Goal: Check status: Check status

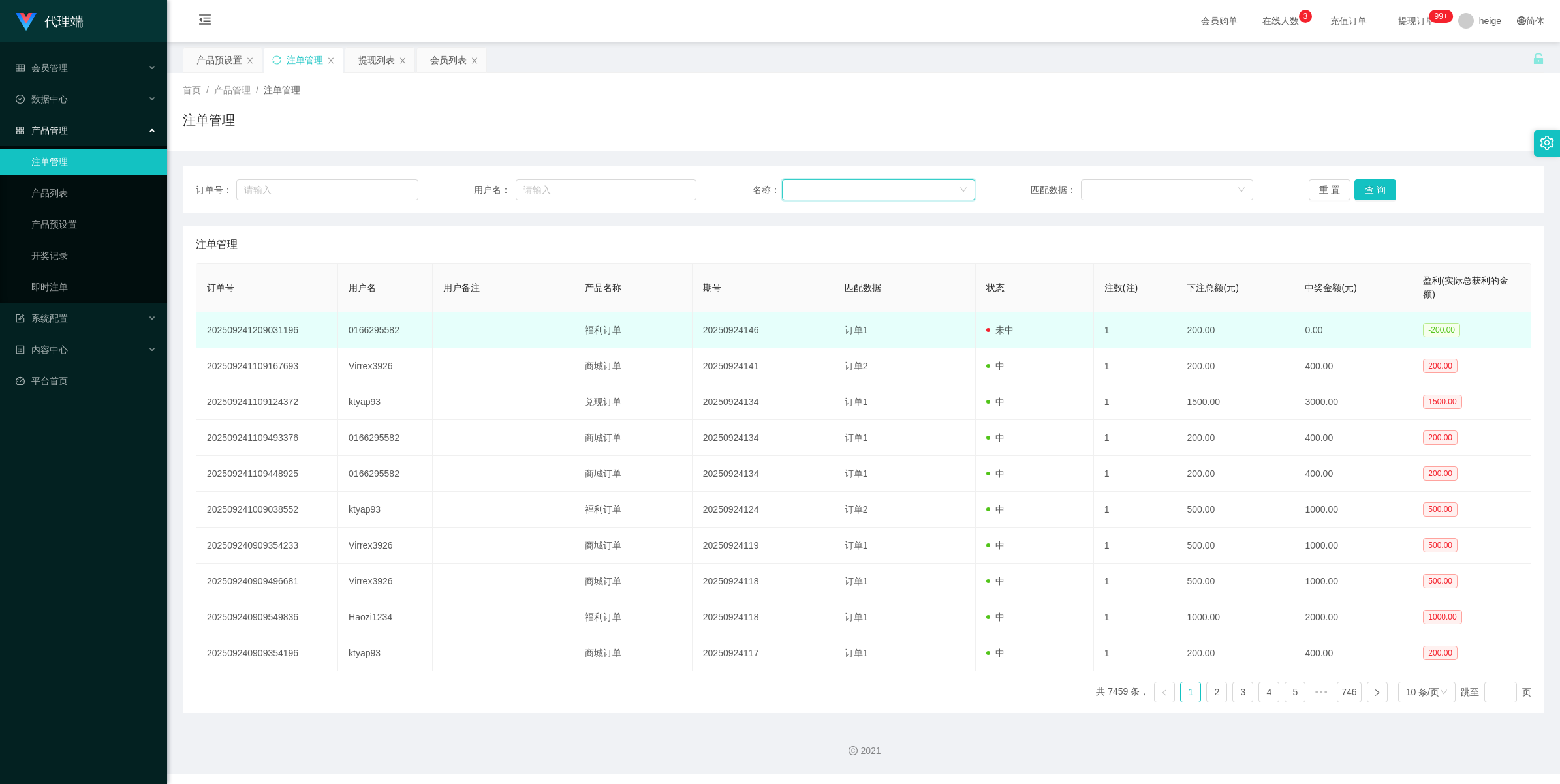
click at [256, 329] on td "202509241209031196" at bounding box center [267, 330] width 142 height 36
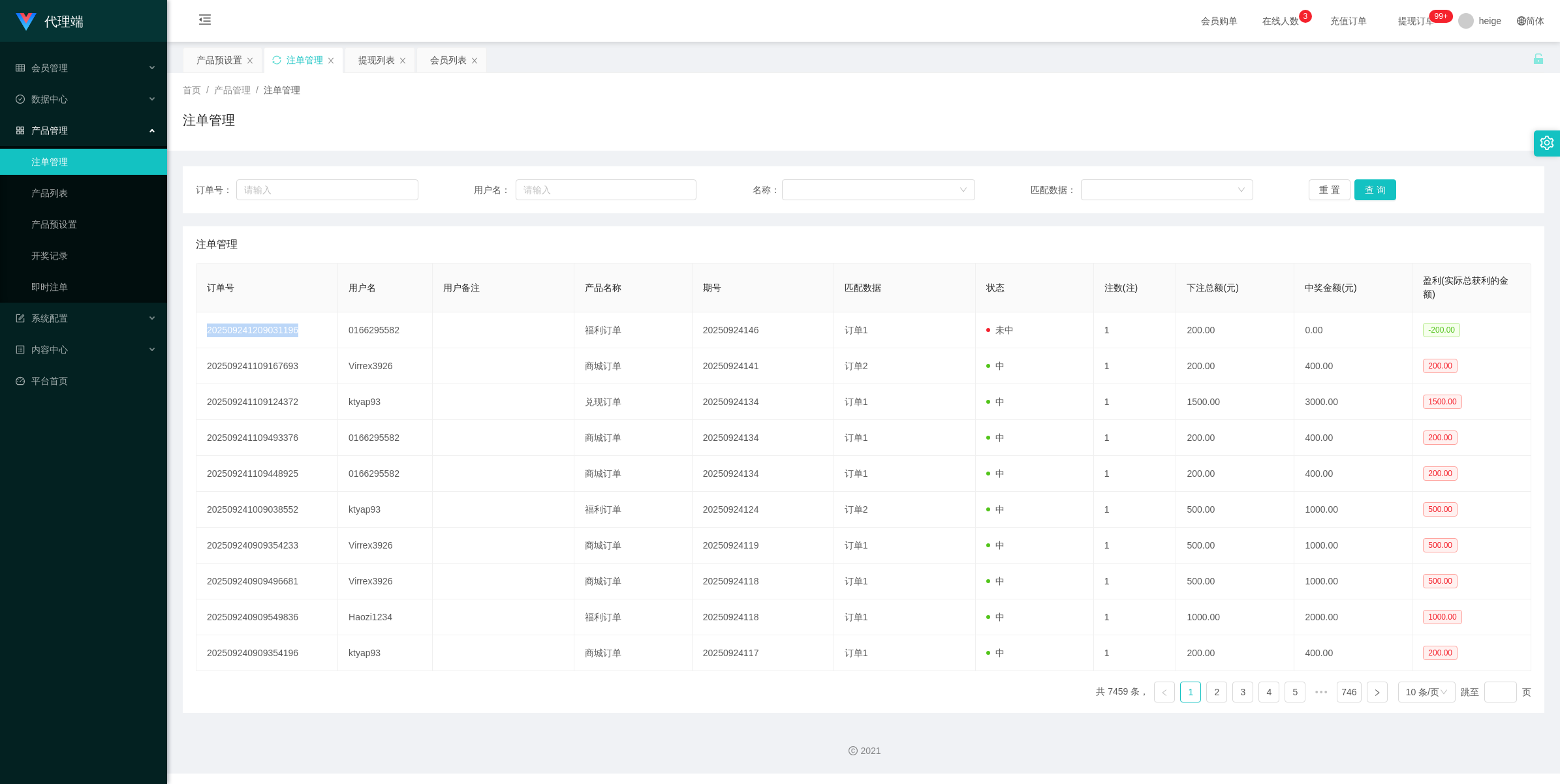
copy td "202509241209031196"
click at [216, 60] on div "产品预设置" at bounding box center [219, 60] width 46 height 25
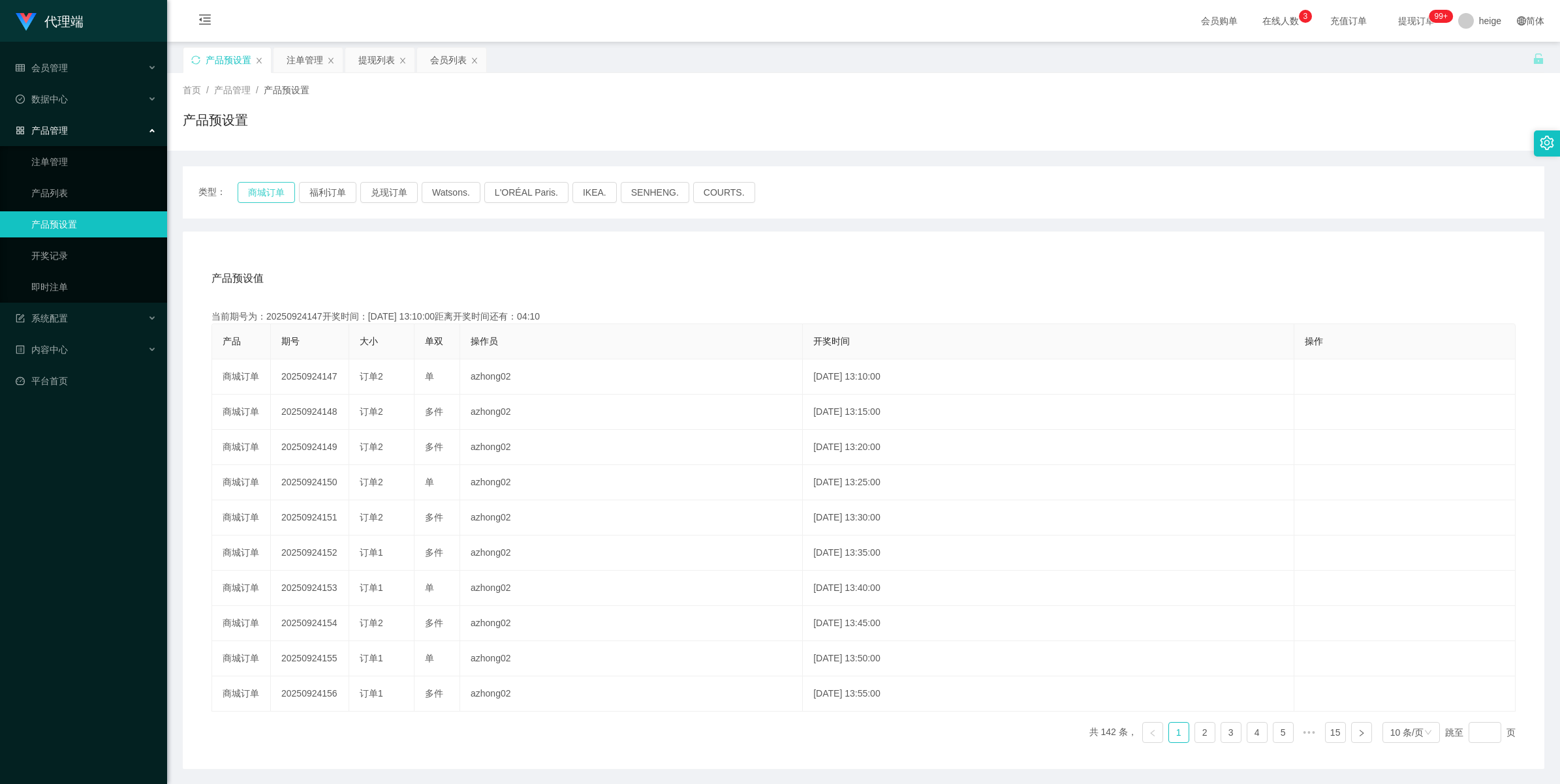
click at [257, 191] on button "商城订单" at bounding box center [266, 192] width 57 height 21
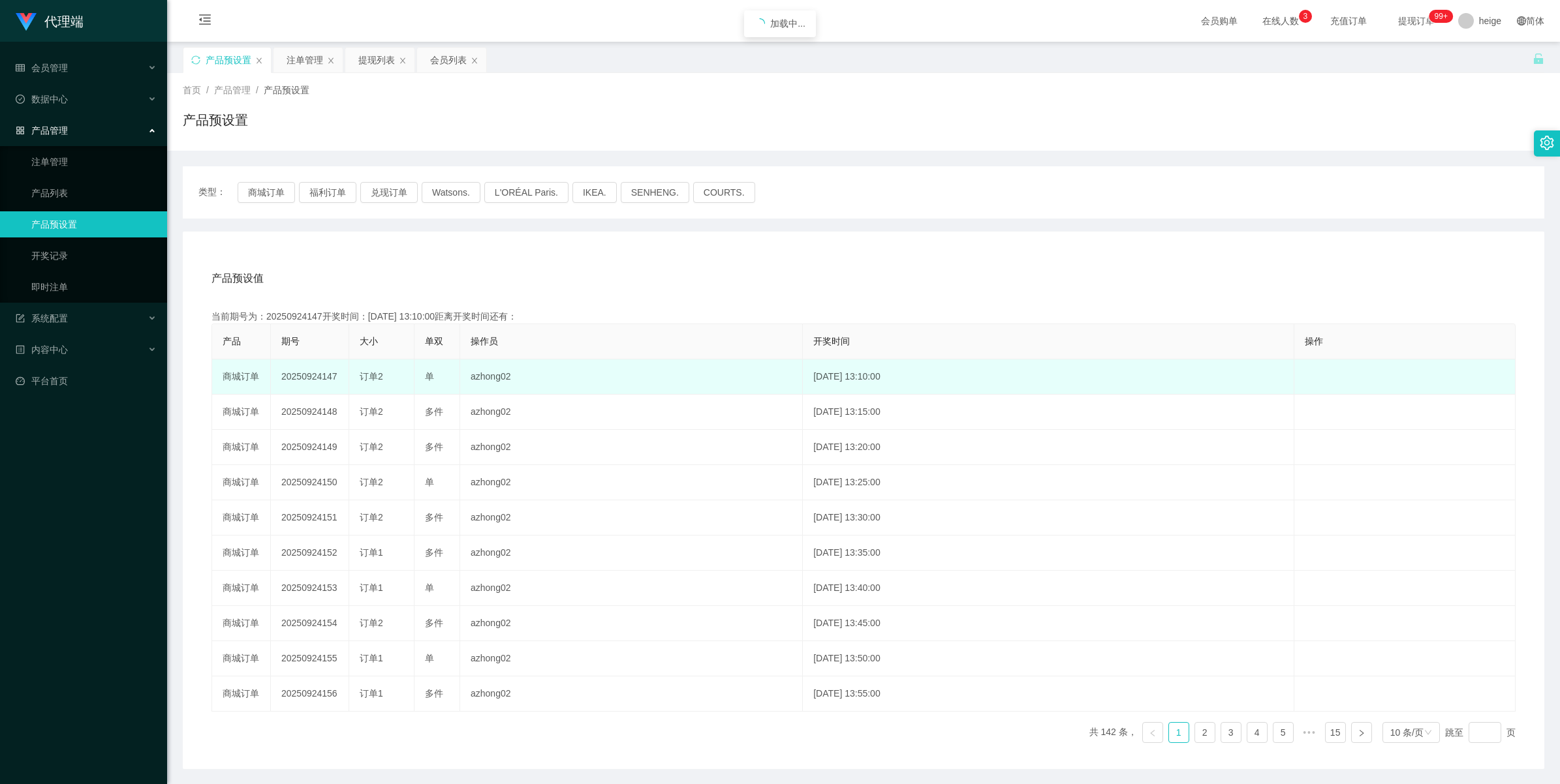
click at [312, 378] on td "20250924147" at bounding box center [310, 377] width 78 height 36
copy td "20250924147"
